Goal: Task Accomplishment & Management: Use online tool/utility

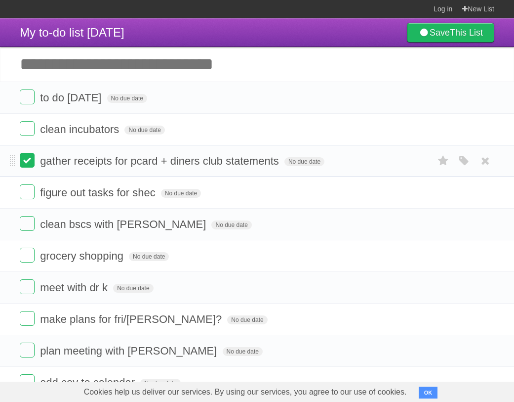
click at [33, 165] on label at bounding box center [27, 160] width 15 height 15
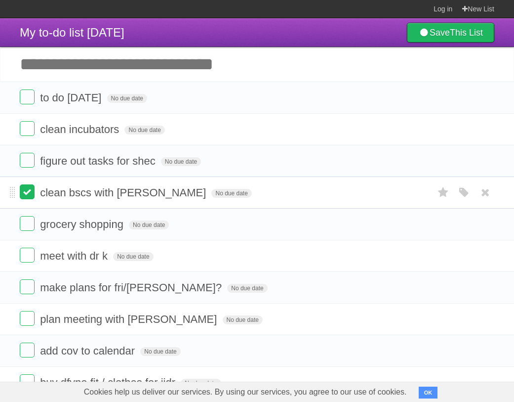
click at [28, 196] on label at bounding box center [27, 191] width 15 height 15
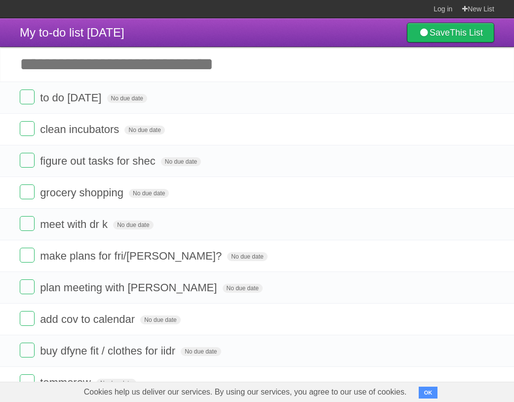
click at [94, 70] on input "Add another task" at bounding box center [257, 64] width 514 height 35
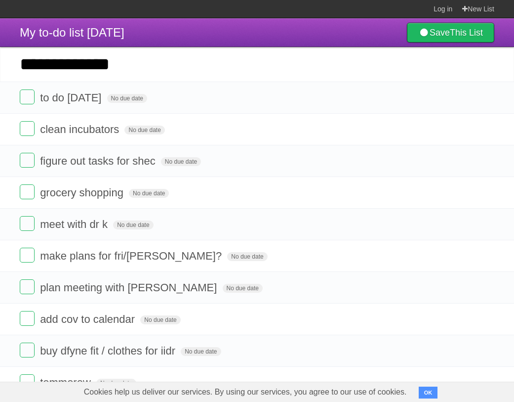
type input "**********"
click input "*********" at bounding box center [0, 0] width 0 height 0
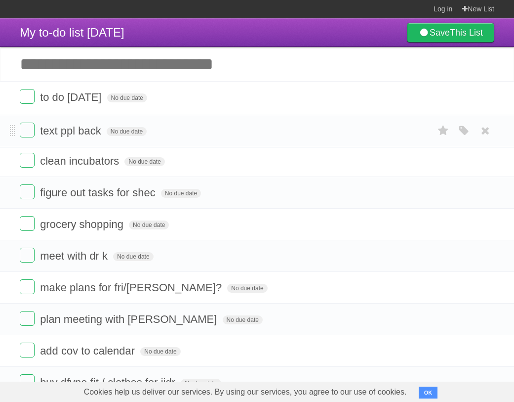
drag, startPoint x: 12, startPoint y: 100, endPoint x: 13, endPoint y: 130, distance: 30.6
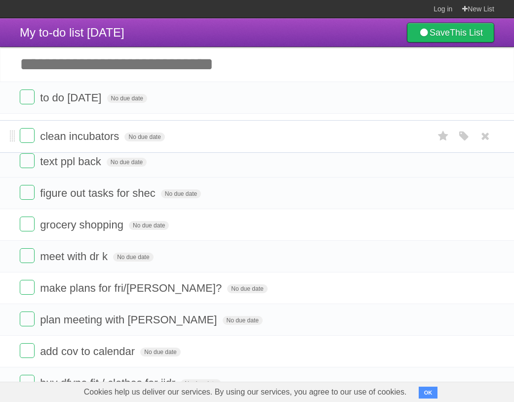
drag, startPoint x: 12, startPoint y: 169, endPoint x: 28, endPoint y: 140, distance: 32.5
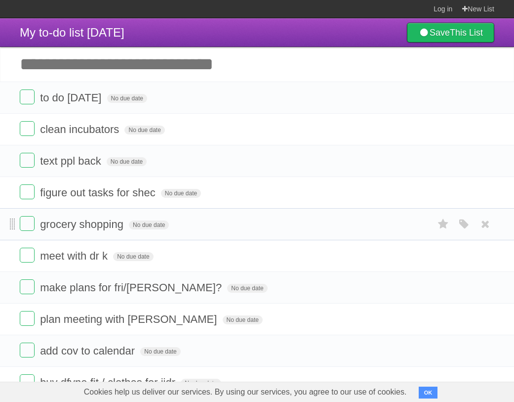
click at [12, 230] on span at bounding box center [12, 224] width 5 height 12
click at [26, 261] on label at bounding box center [27, 254] width 15 height 15
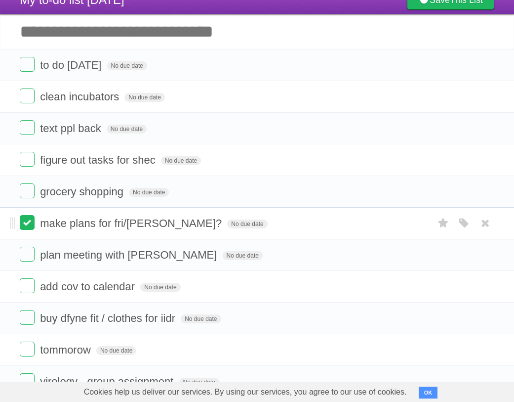
scroll to position [40, 0]
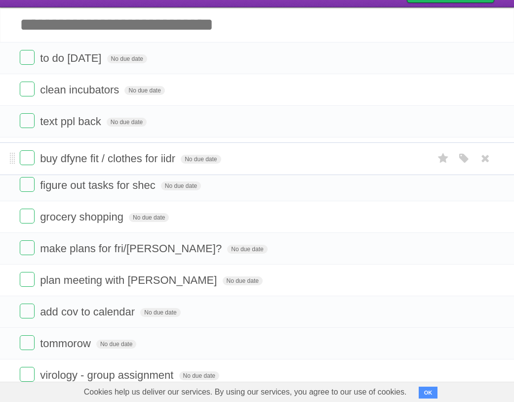
drag, startPoint x: 13, startPoint y: 316, endPoint x: 37, endPoint y: 157, distance: 160.3
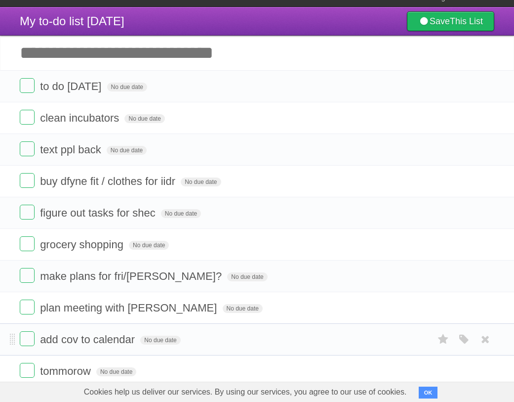
scroll to position [10, 0]
